Goal: Task Accomplishment & Management: Use online tool/utility

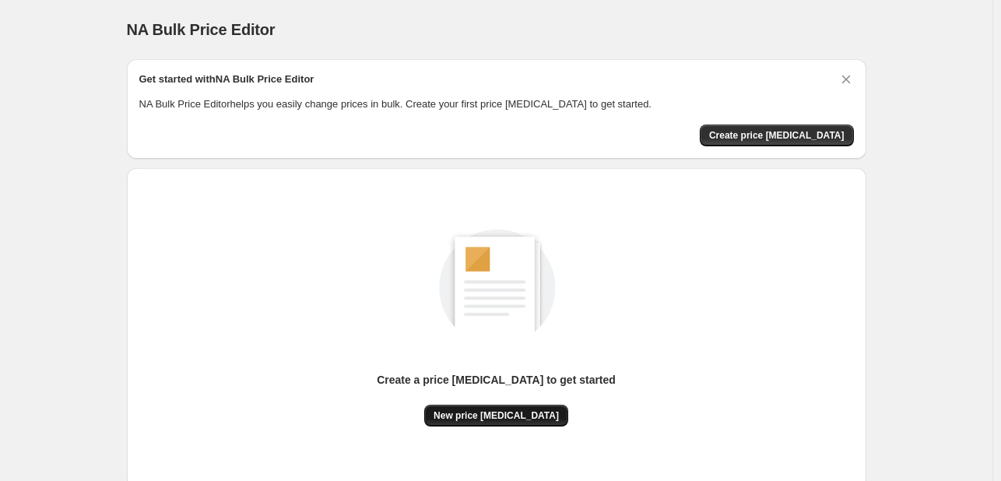
click at [530, 410] on span "New price [MEDICAL_DATA]" at bounding box center [496, 416] width 125 height 12
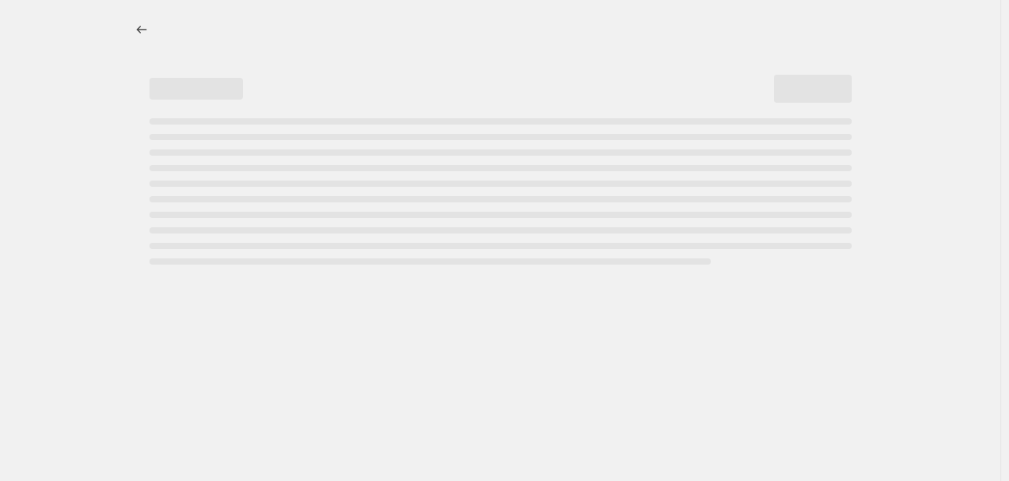
select select "percentage"
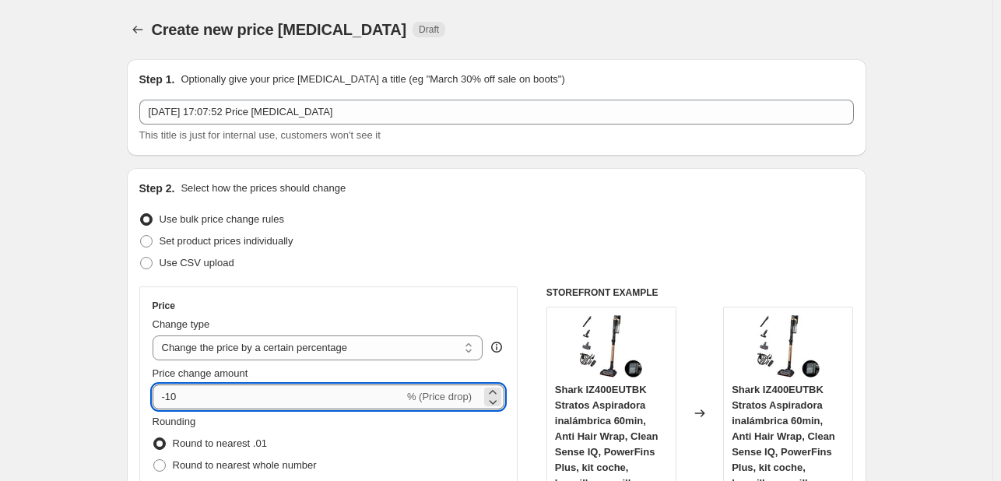
click at [245, 409] on input "-10" at bounding box center [278, 397] width 251 height 25
type input "-1"
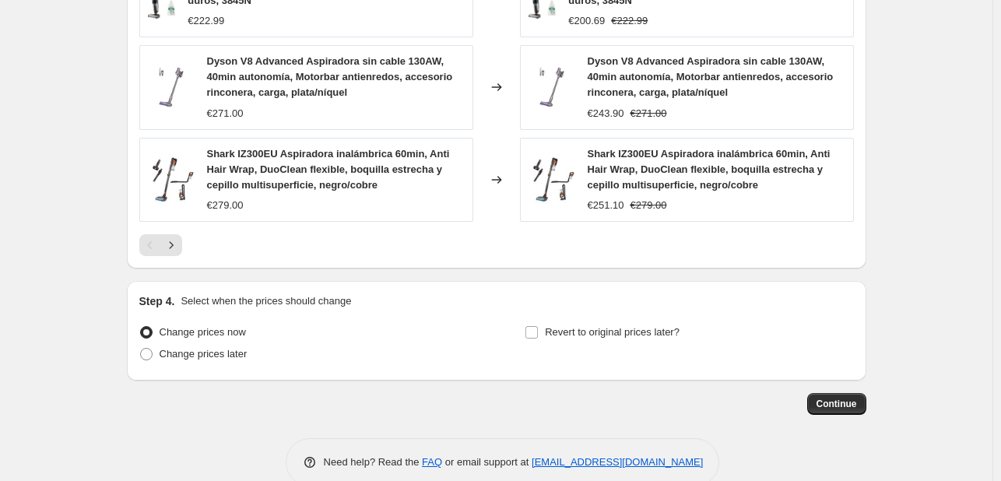
scroll to position [1162, 0]
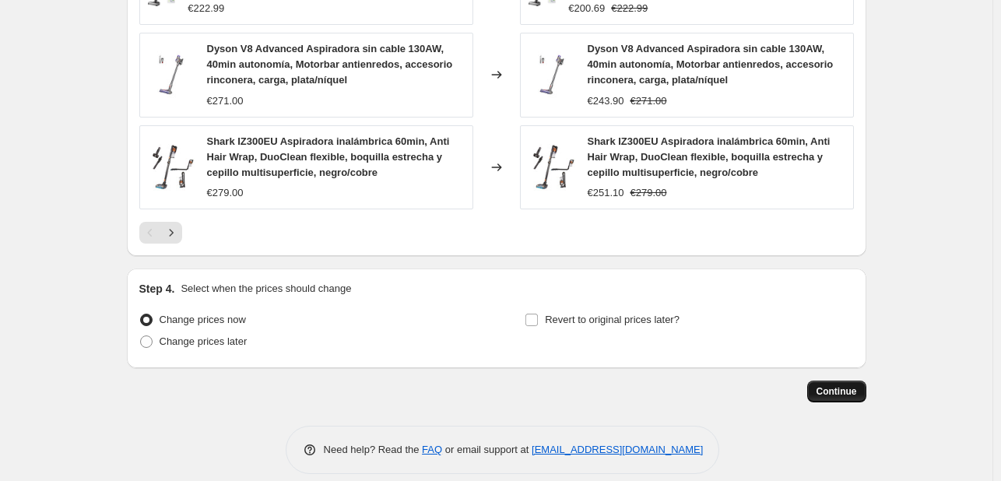
type input "-36"
click at [825, 385] on span "Continue" at bounding box center [837, 391] width 40 height 12
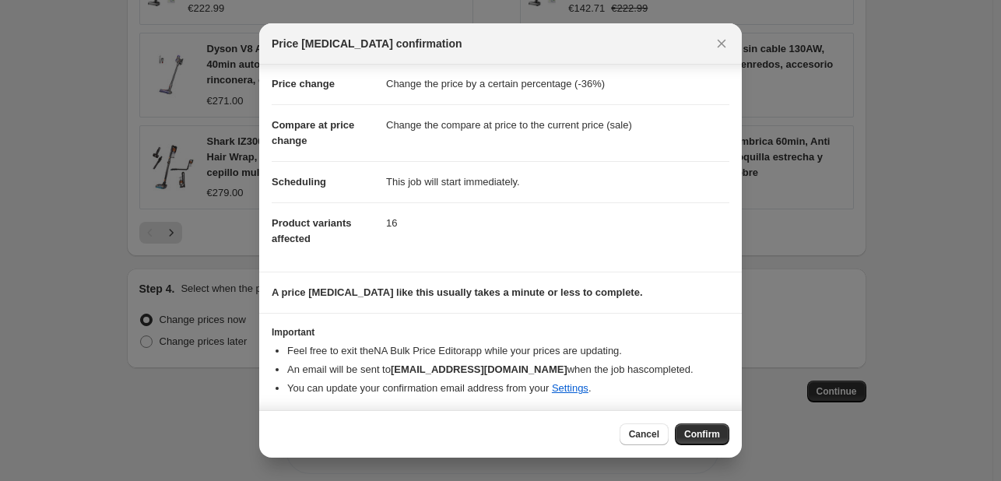
scroll to position [30, 0]
click at [694, 429] on span "Confirm" at bounding box center [702, 434] width 36 height 12
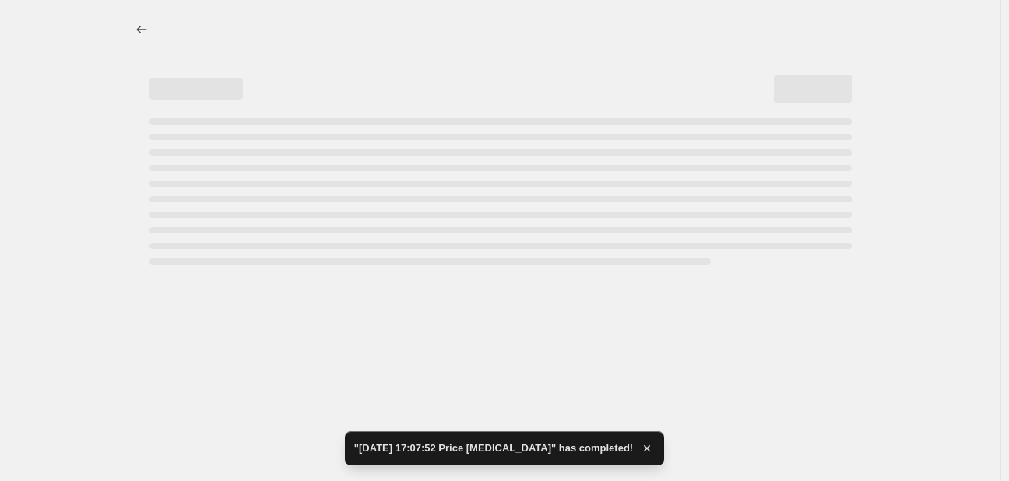
select select "percentage"
